Goal: Task Accomplishment & Management: Manage account settings

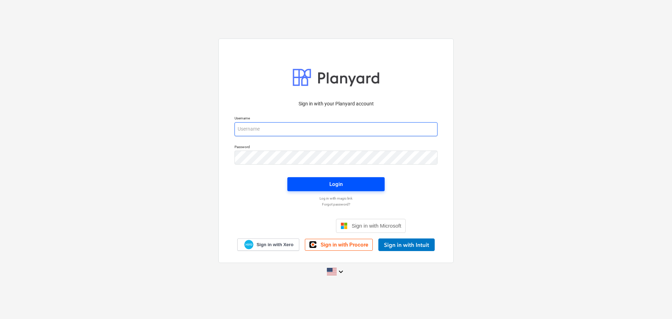
type input "[PERSON_NAME][EMAIL_ADDRESS][DOMAIN_NAME]"
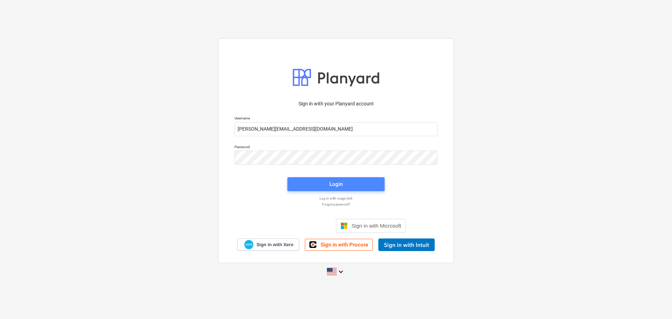
click at [324, 188] on span "Login" at bounding box center [336, 183] width 80 height 9
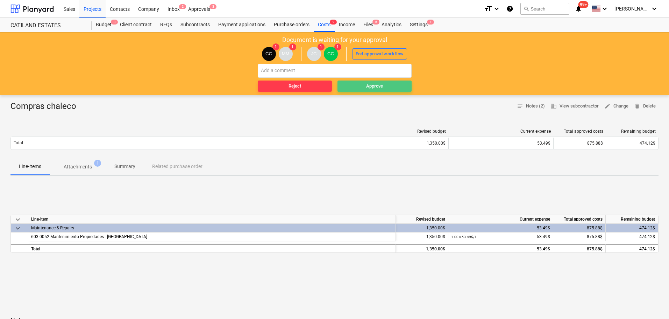
click at [357, 83] on span "Approve" at bounding box center [374, 86] width 69 height 8
click at [84, 163] on p "Attachments" at bounding box center [78, 166] width 28 height 7
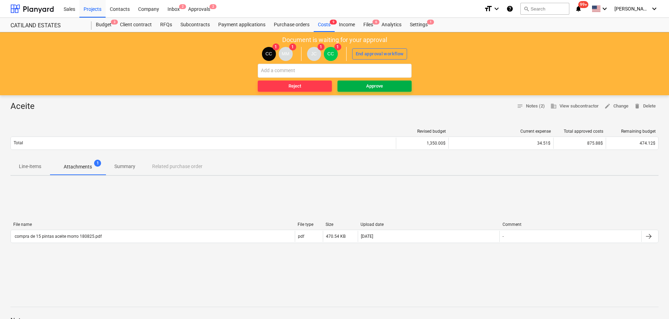
click at [364, 86] on span "Approve" at bounding box center [374, 86] width 69 height 8
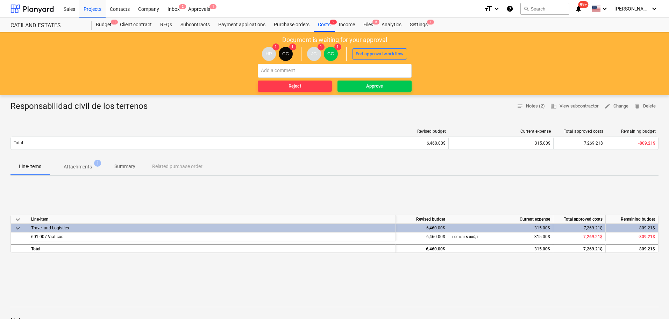
click at [75, 166] on p "Attachments" at bounding box center [78, 166] width 28 height 7
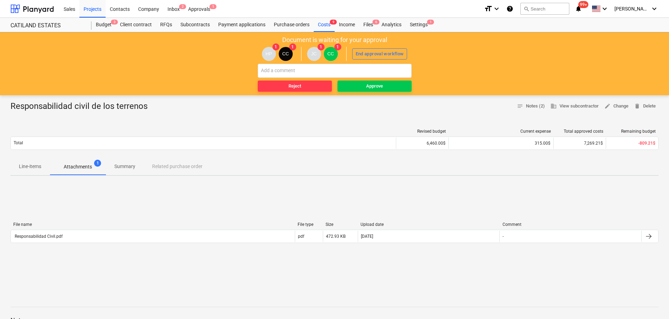
click at [27, 172] on span "Line-items" at bounding box center [29, 167] width 39 height 12
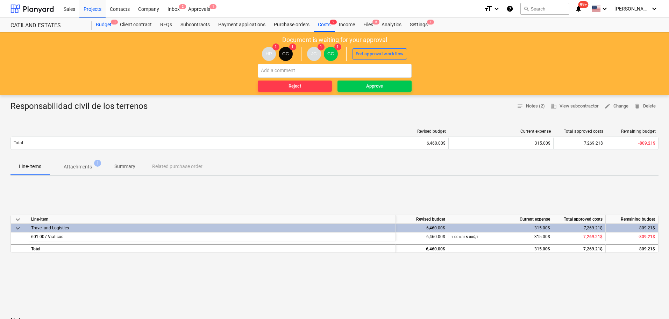
click at [107, 25] on div "Budget 3" at bounding box center [104, 25] width 24 height 14
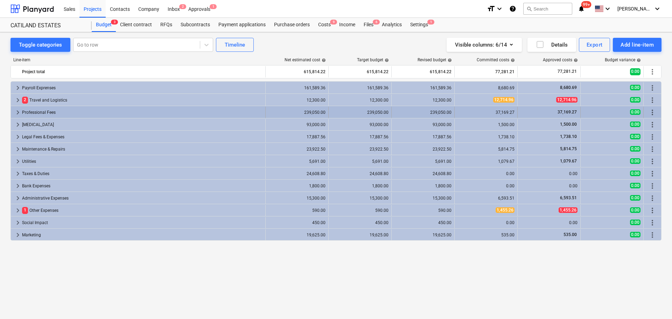
click at [15, 113] on span "keyboard_arrow_right" at bounding box center [18, 112] width 8 height 8
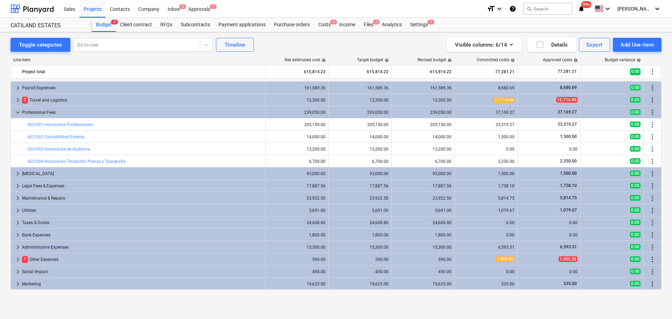
click at [15, 113] on span "keyboard_arrow_down" at bounding box center [18, 112] width 8 height 8
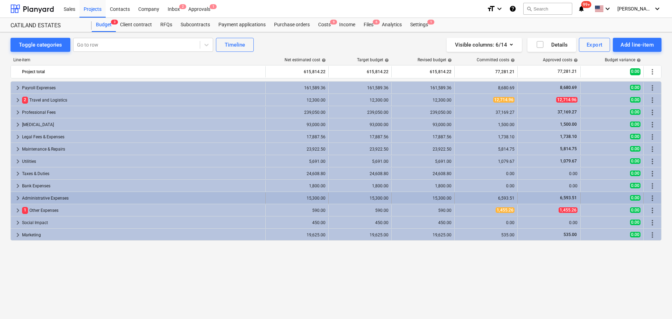
click at [16, 196] on span "keyboard_arrow_right" at bounding box center [18, 198] width 8 height 8
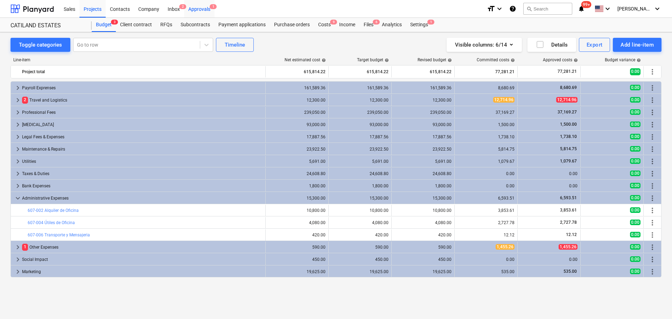
click at [196, 10] on div "Approvals 1" at bounding box center [199, 9] width 30 height 18
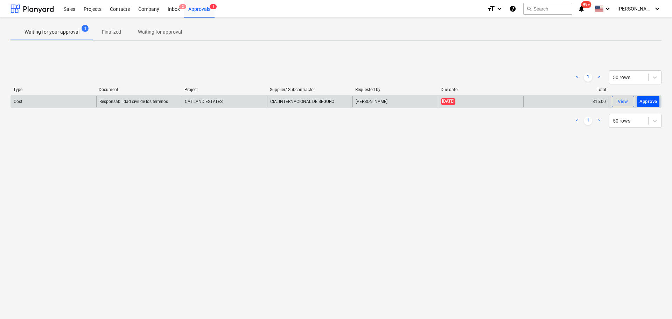
click at [645, 102] on div "Approve" at bounding box center [648, 102] width 18 height 8
